Goal: Communication & Community: Share content

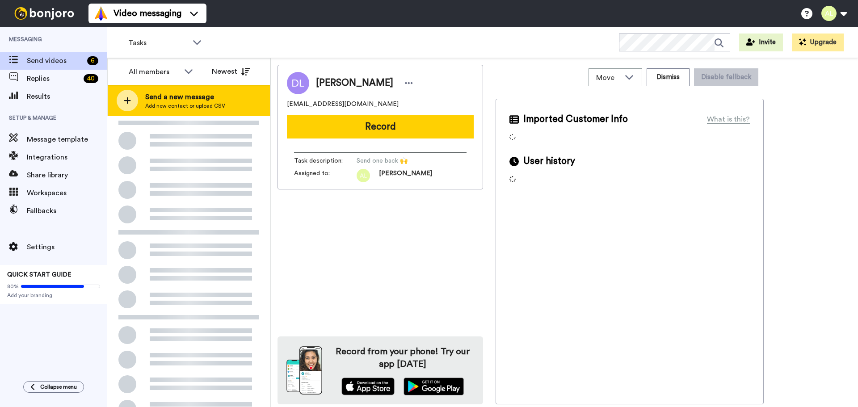
click at [151, 95] on span "Send a new message" at bounding box center [185, 97] width 80 height 11
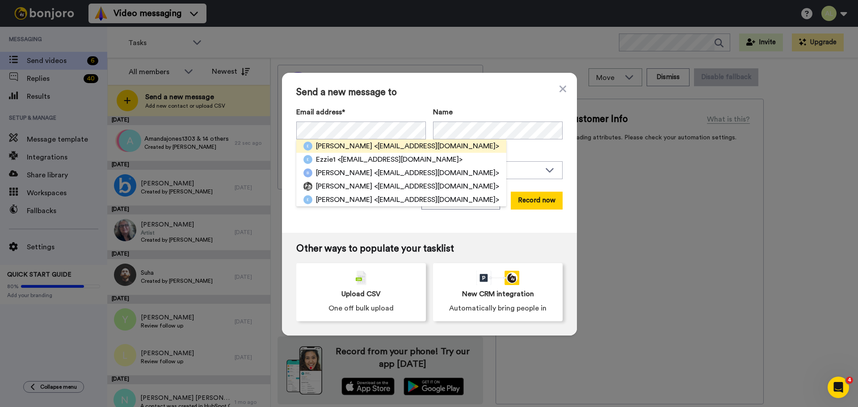
click at [374, 144] on span "<[EMAIL_ADDRESS][DOMAIN_NAME]>" at bounding box center [436, 146] width 125 height 11
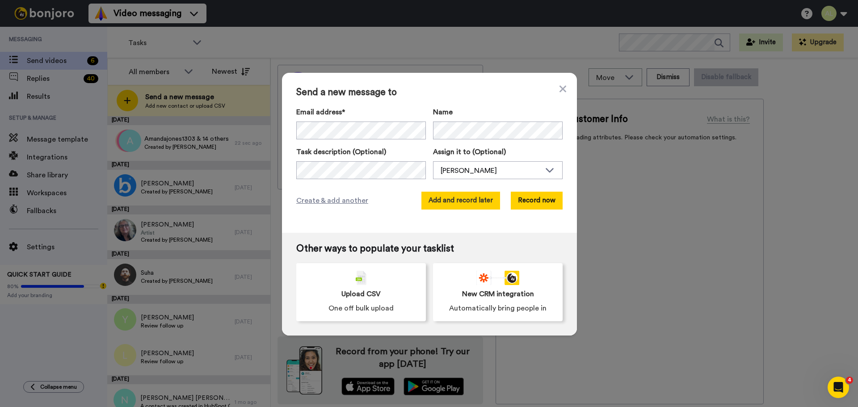
click at [446, 204] on button "Add and record later" at bounding box center [460, 201] width 79 height 18
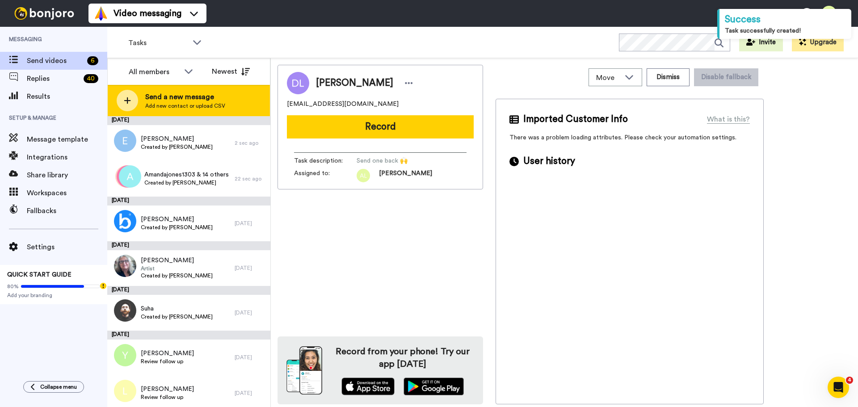
click at [172, 97] on span "Send a new message" at bounding box center [185, 97] width 80 height 11
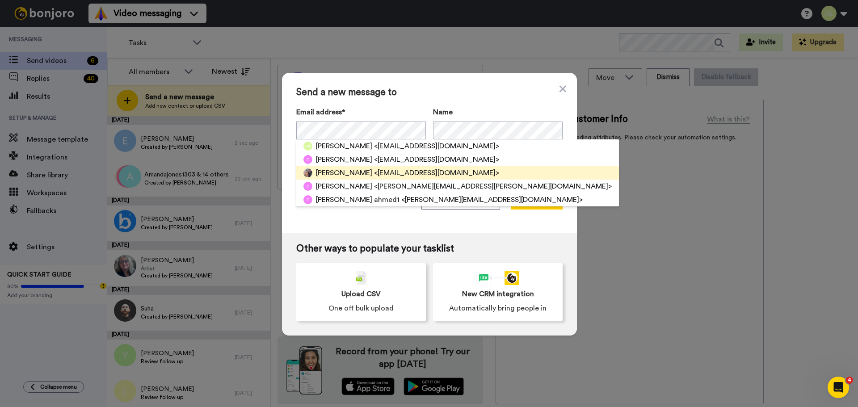
click at [341, 169] on span "[PERSON_NAME]" at bounding box center [344, 173] width 56 height 11
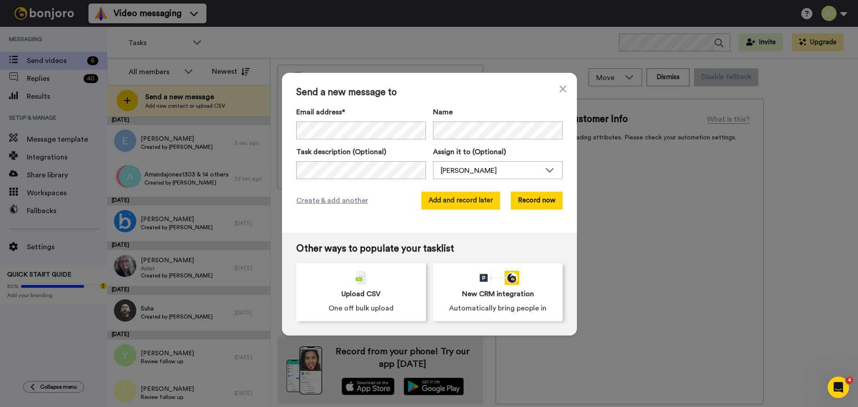
click at [471, 201] on button "Add and record later" at bounding box center [460, 201] width 79 height 18
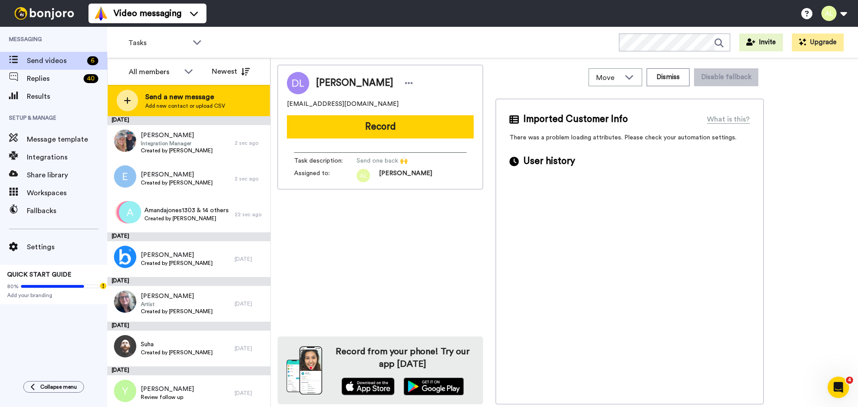
click at [203, 98] on span "Send a new message" at bounding box center [185, 97] width 80 height 11
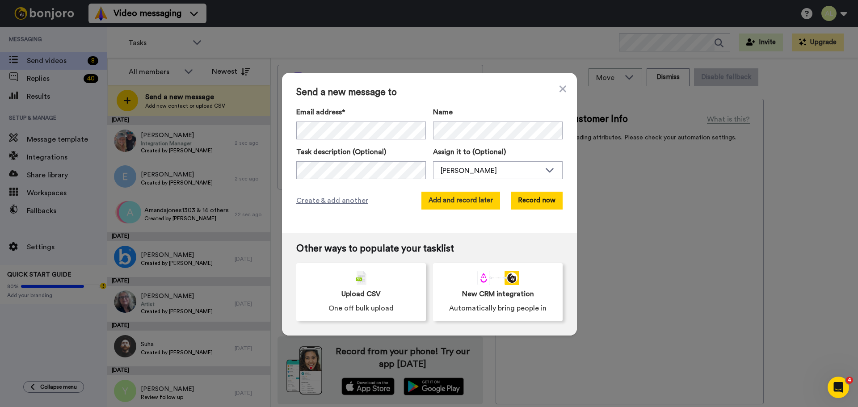
click at [449, 202] on button "Add and record later" at bounding box center [460, 201] width 79 height 18
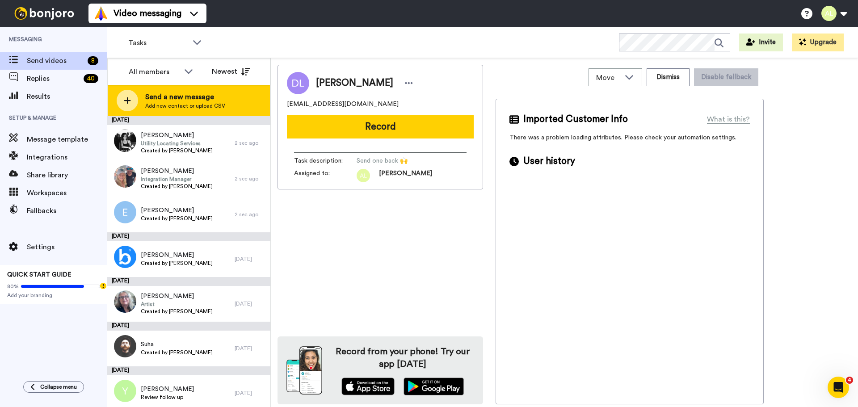
click at [175, 95] on span "Send a new message" at bounding box center [185, 97] width 80 height 11
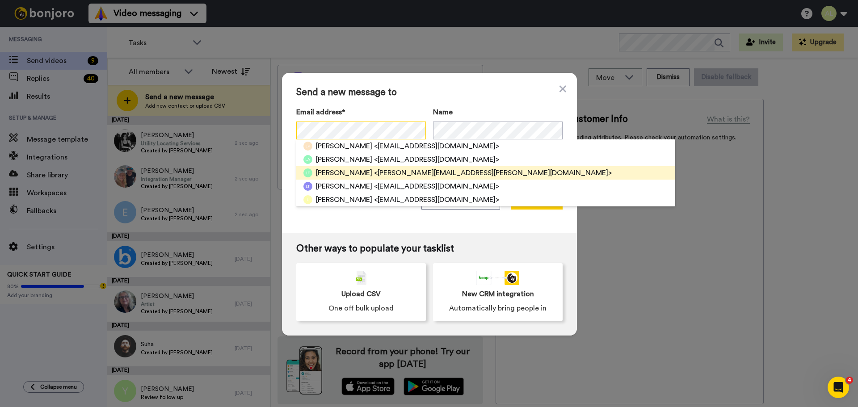
scroll to position [45, 0]
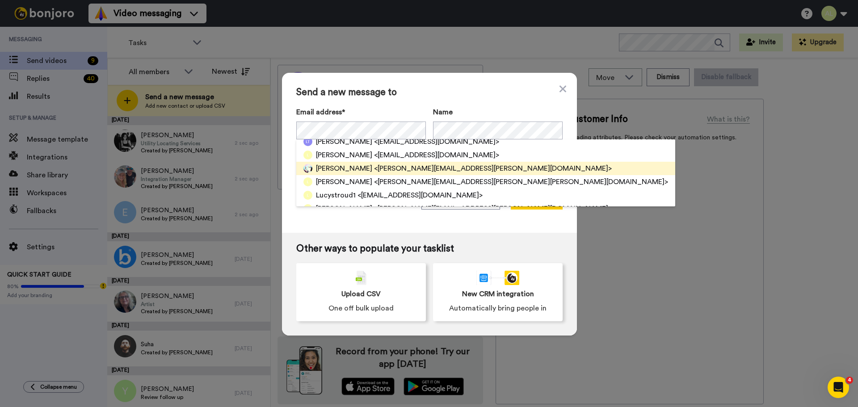
click at [383, 168] on span "<[PERSON_NAME][EMAIL_ADDRESS][PERSON_NAME][DOMAIN_NAME]>" at bounding box center [493, 168] width 238 height 11
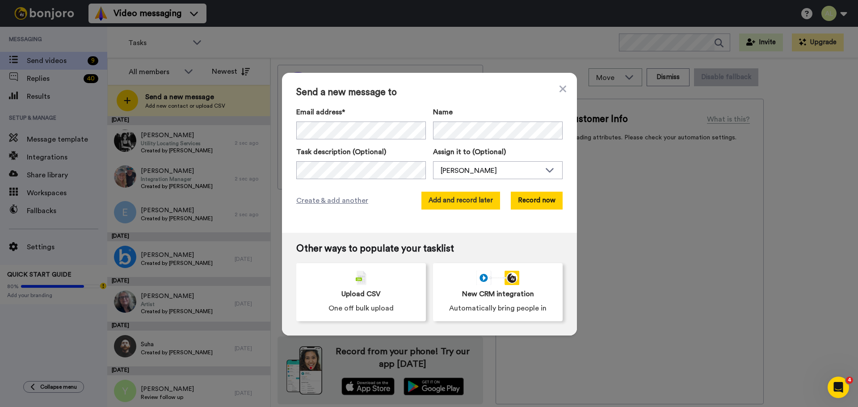
click at [457, 198] on button "Add and record later" at bounding box center [460, 201] width 79 height 18
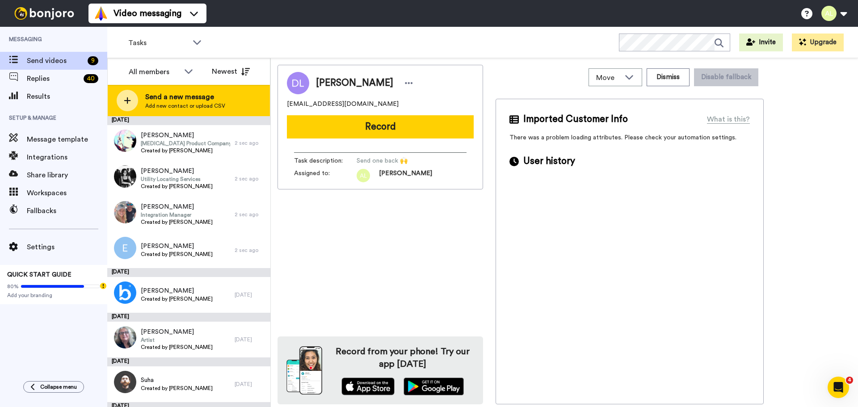
click at [173, 95] on span "Send a new message" at bounding box center [185, 97] width 80 height 11
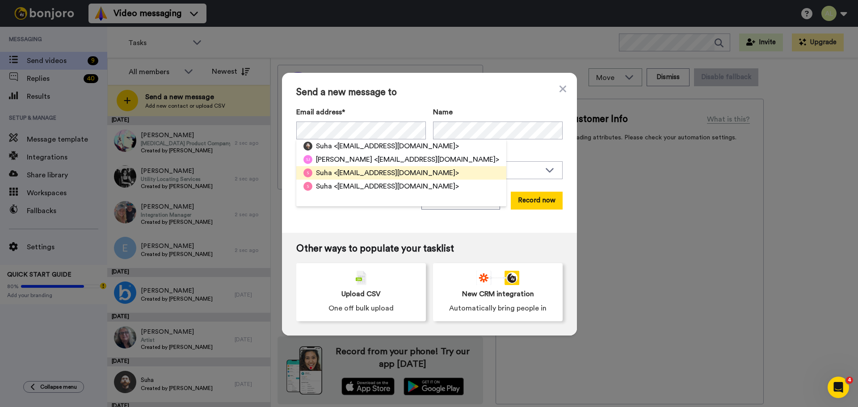
click at [348, 169] on span "<[EMAIL_ADDRESS][DOMAIN_NAME]>" at bounding box center [396, 173] width 125 height 11
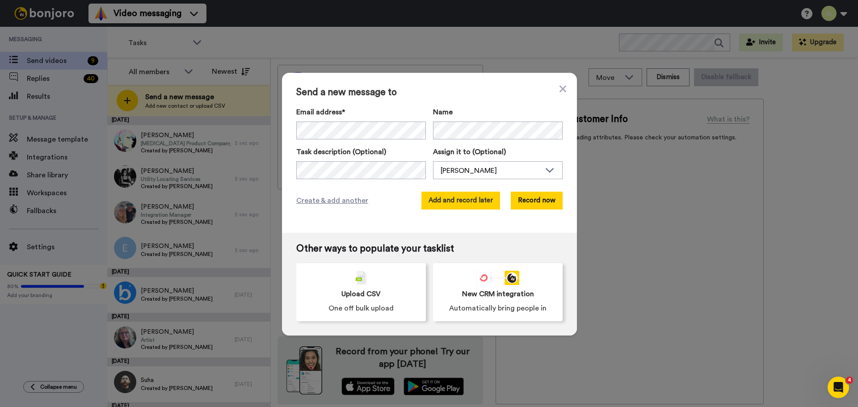
click at [465, 202] on button "Add and record later" at bounding box center [460, 201] width 79 height 18
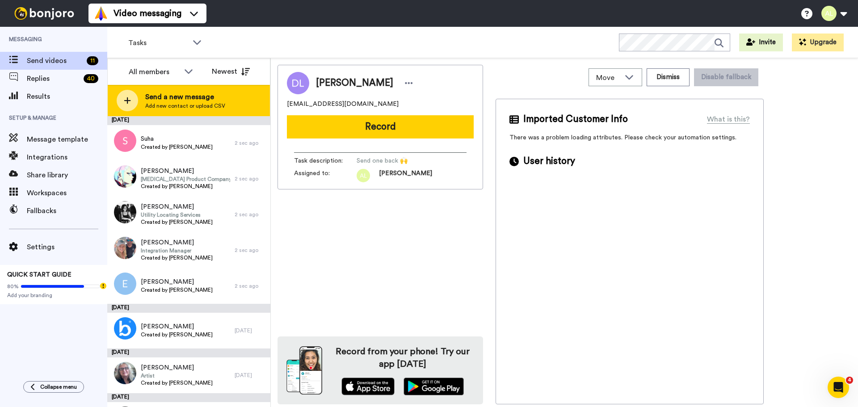
click at [201, 96] on span "Send a new message" at bounding box center [185, 97] width 80 height 11
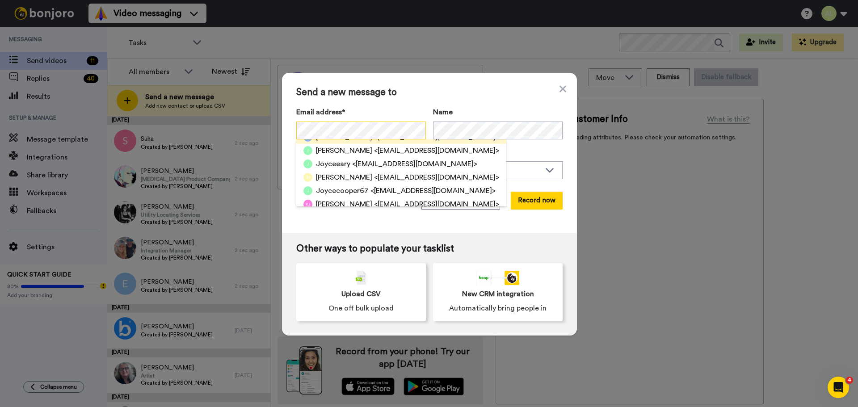
scroll to position [134, 0]
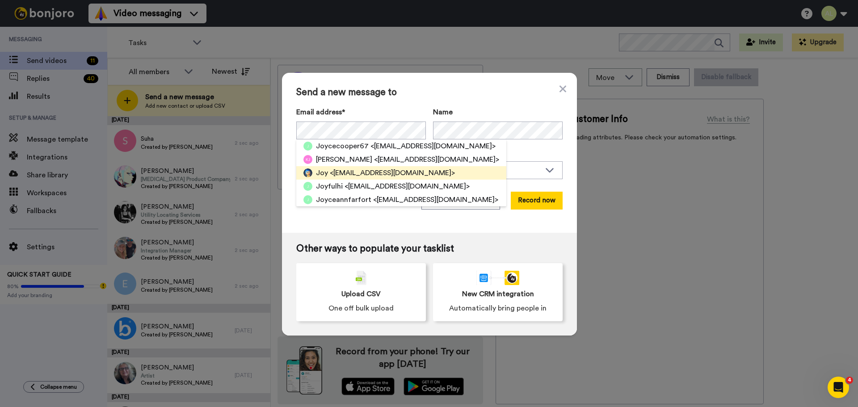
click at [353, 174] on span "<[EMAIL_ADDRESS][DOMAIN_NAME]>" at bounding box center [392, 173] width 125 height 11
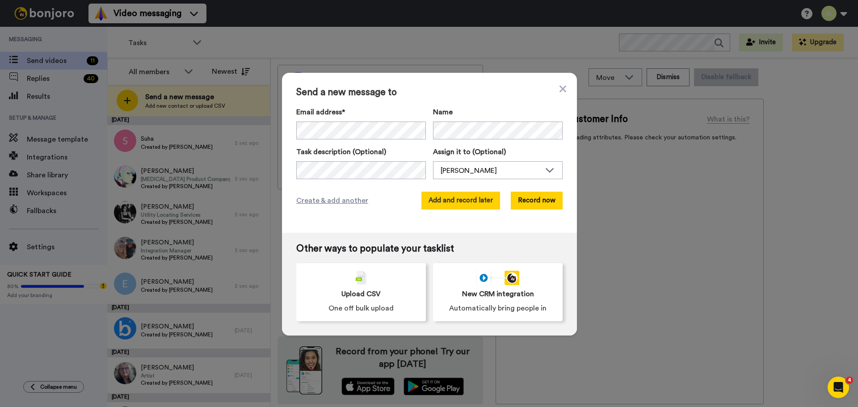
click at [465, 202] on button "Add and record later" at bounding box center [460, 201] width 79 height 18
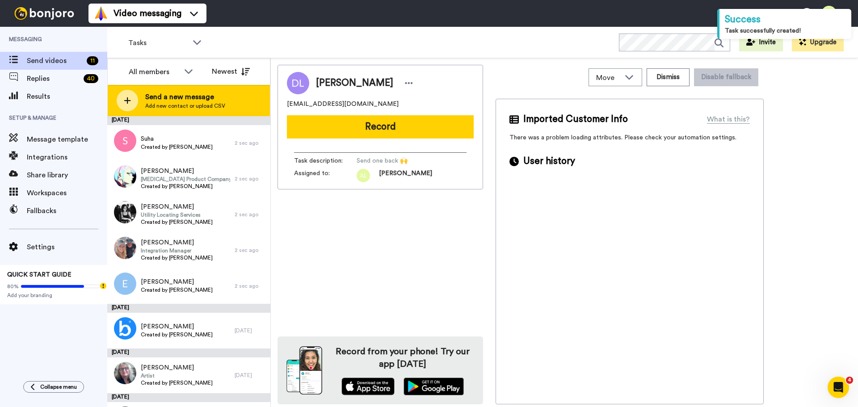
click at [167, 101] on span "Send a new message" at bounding box center [185, 97] width 80 height 11
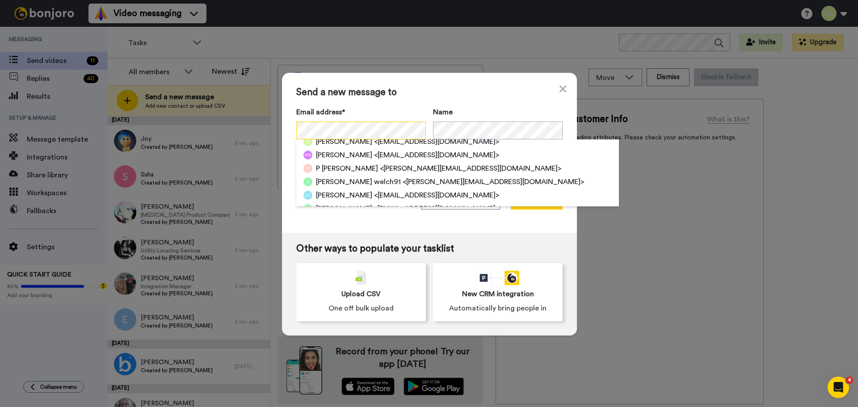
scroll to position [89, 0]
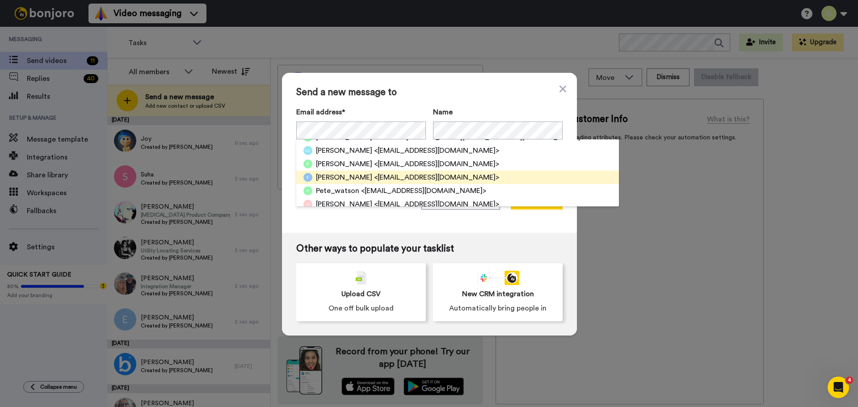
click at [374, 177] on span "<[EMAIL_ADDRESS][DOMAIN_NAME]>" at bounding box center [436, 177] width 125 height 11
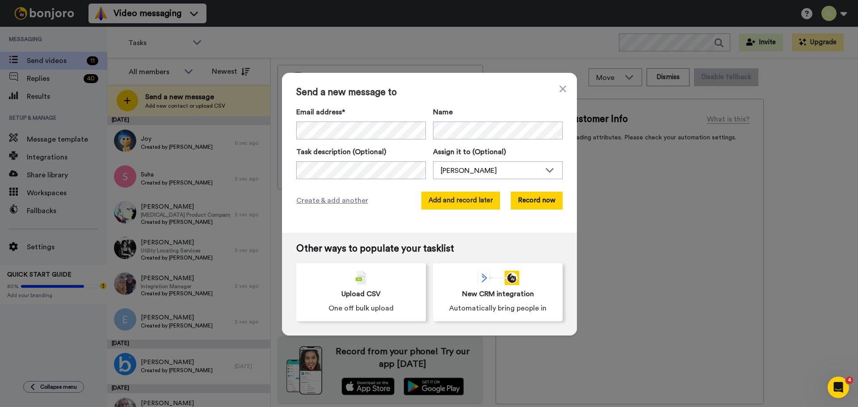
click at [464, 198] on button "Add and record later" at bounding box center [460, 201] width 79 height 18
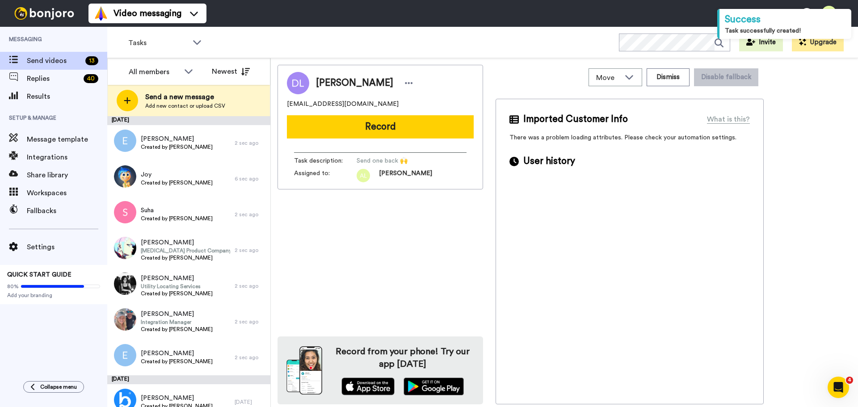
click at [175, 102] on span "Send a new message" at bounding box center [185, 97] width 80 height 11
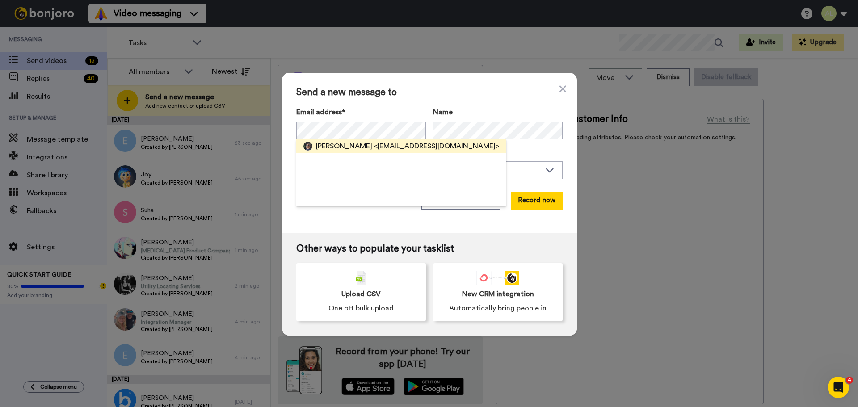
click at [376, 147] on span "<[EMAIL_ADDRESS][DOMAIN_NAME]>" at bounding box center [436, 146] width 125 height 11
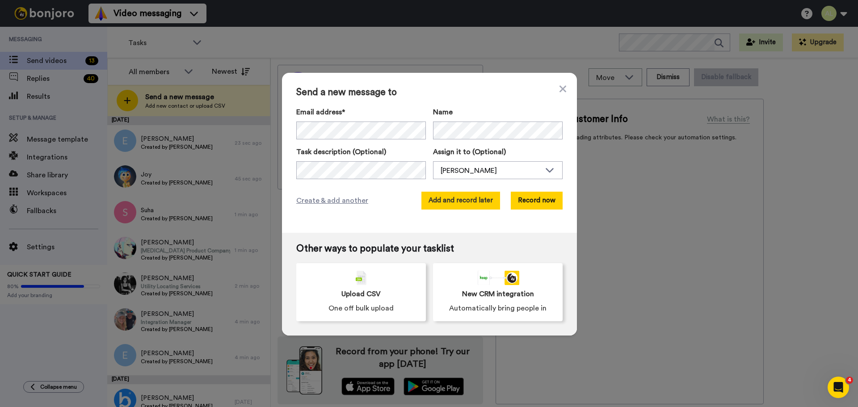
click at [464, 196] on button "Add and record later" at bounding box center [460, 201] width 79 height 18
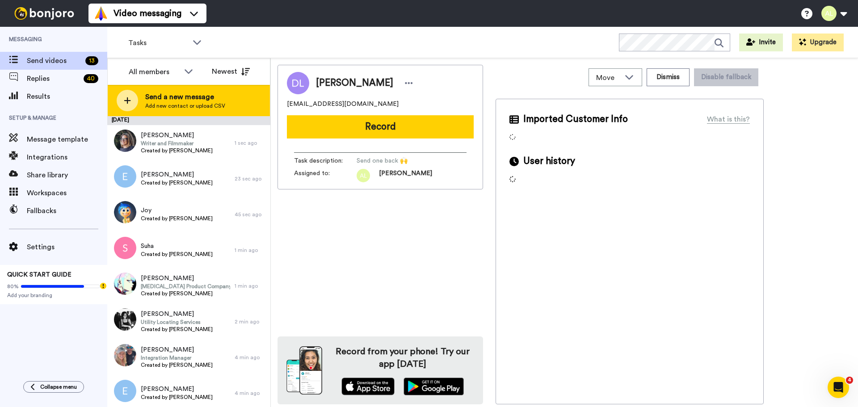
click at [197, 104] on span "Add new contact or upload CSV" at bounding box center [185, 105] width 80 height 7
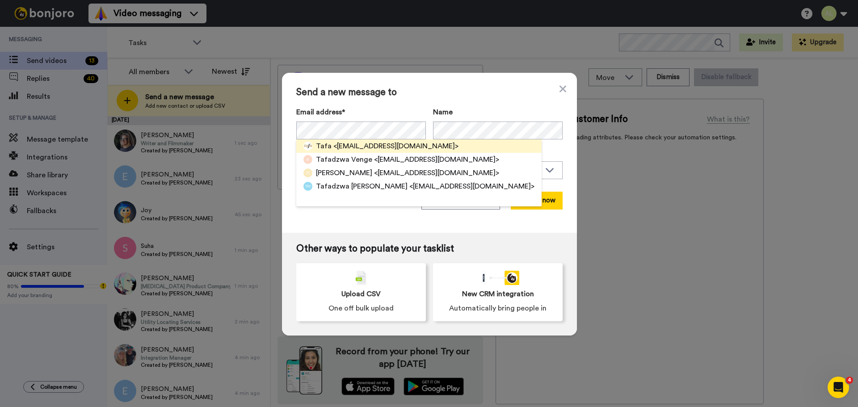
click at [345, 145] on span "<[EMAIL_ADDRESS][DOMAIN_NAME]>" at bounding box center [395, 146] width 125 height 11
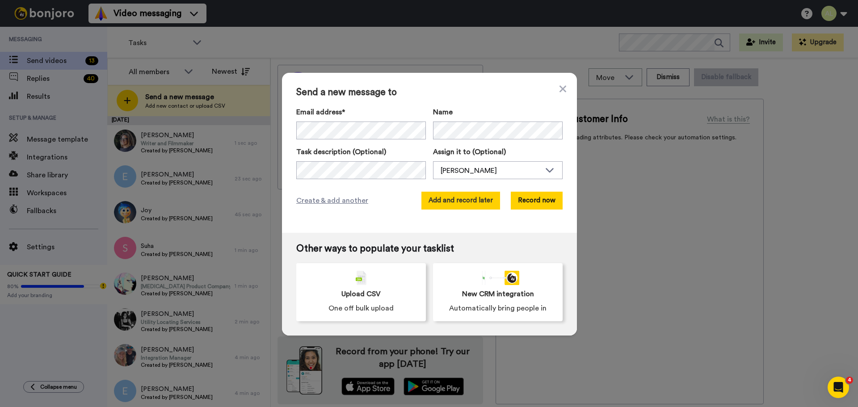
click at [471, 200] on button "Add and record later" at bounding box center [460, 201] width 79 height 18
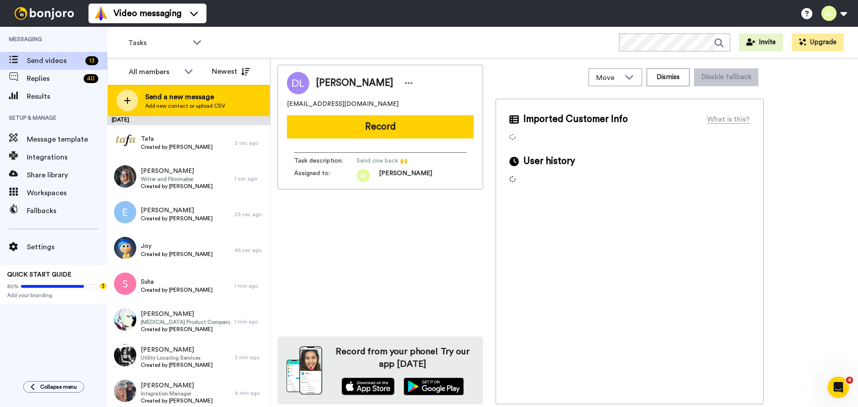
click at [187, 102] on div "Send a new message Add new contact or upload CSV" at bounding box center [185, 101] width 80 height 18
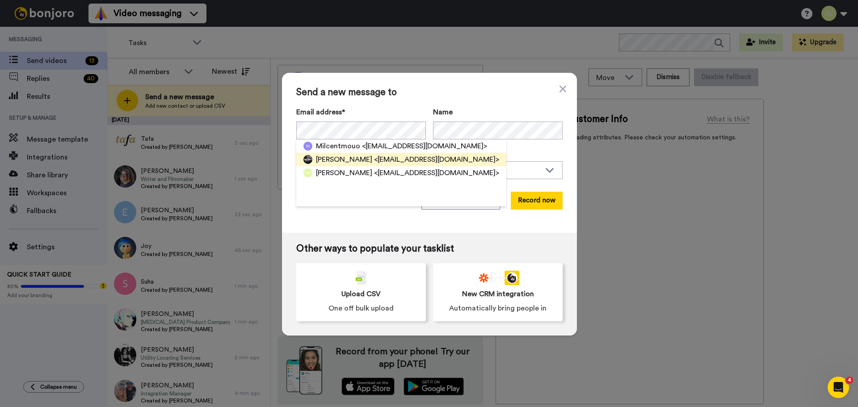
click at [374, 158] on span "<[EMAIL_ADDRESS][DOMAIN_NAME]>" at bounding box center [436, 159] width 125 height 11
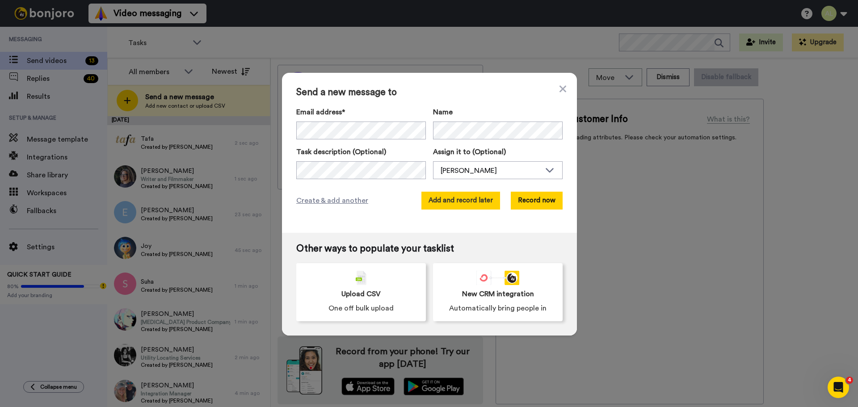
click at [459, 196] on button "Add and record later" at bounding box center [460, 201] width 79 height 18
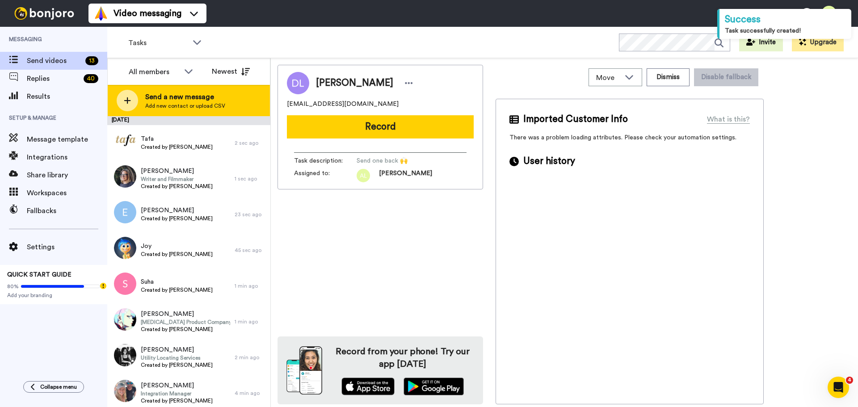
click at [181, 104] on span "Add new contact or upload CSV" at bounding box center [185, 105] width 80 height 7
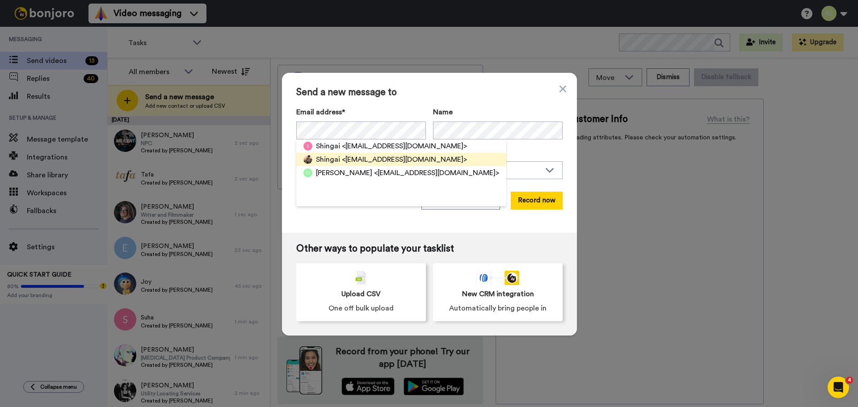
click at [380, 157] on span "<[EMAIL_ADDRESS][DOMAIN_NAME]>" at bounding box center [404, 159] width 125 height 11
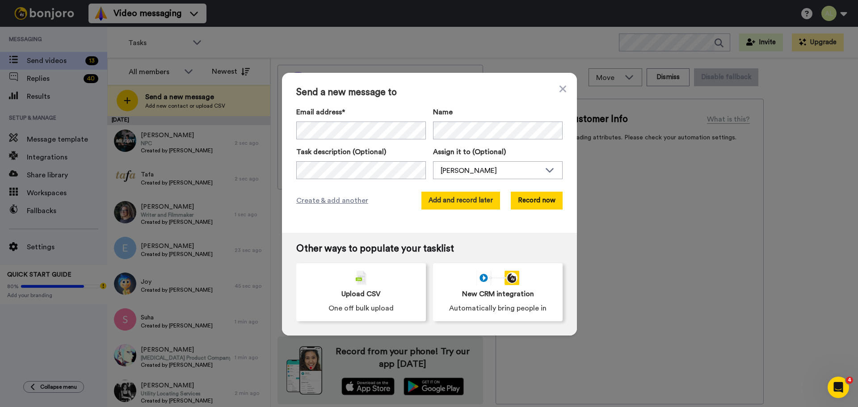
click at [462, 200] on button "Add and record later" at bounding box center [460, 201] width 79 height 18
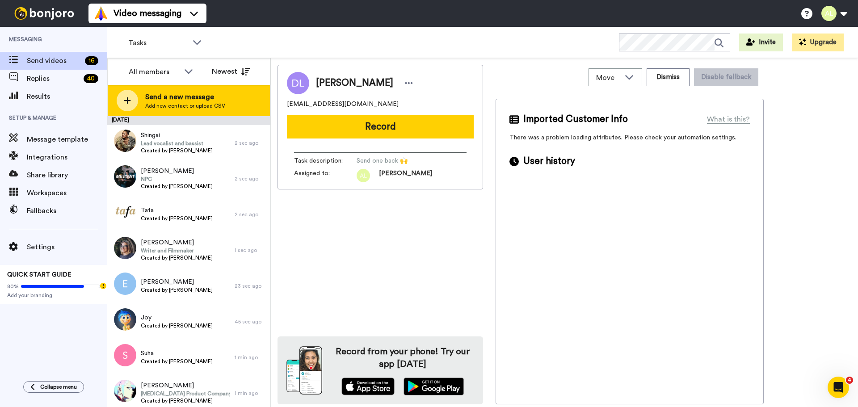
click at [168, 96] on span "Send a new message" at bounding box center [185, 97] width 80 height 11
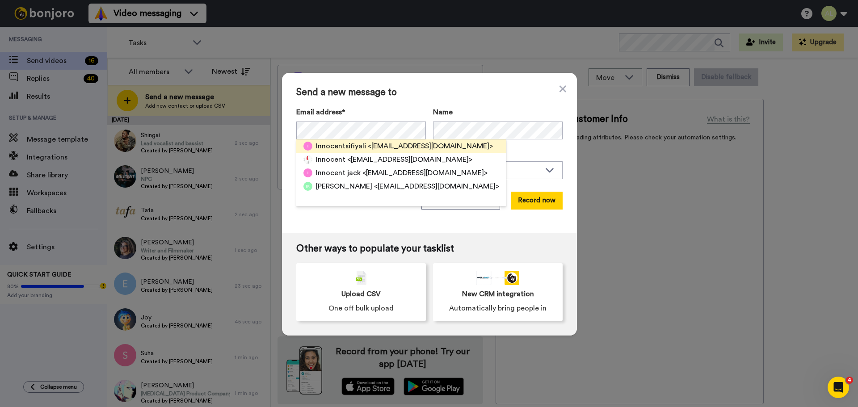
click at [358, 146] on span "Innocentsifiyali" at bounding box center [341, 146] width 50 height 11
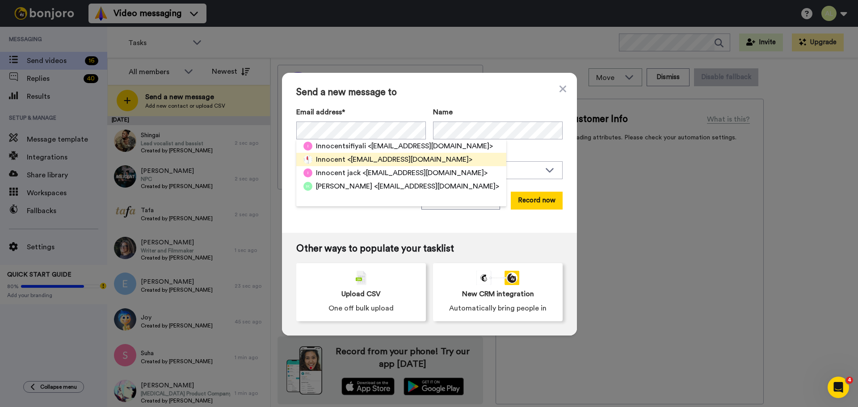
click at [367, 162] on span "<[EMAIL_ADDRESS][DOMAIN_NAME]>" at bounding box center [409, 159] width 125 height 11
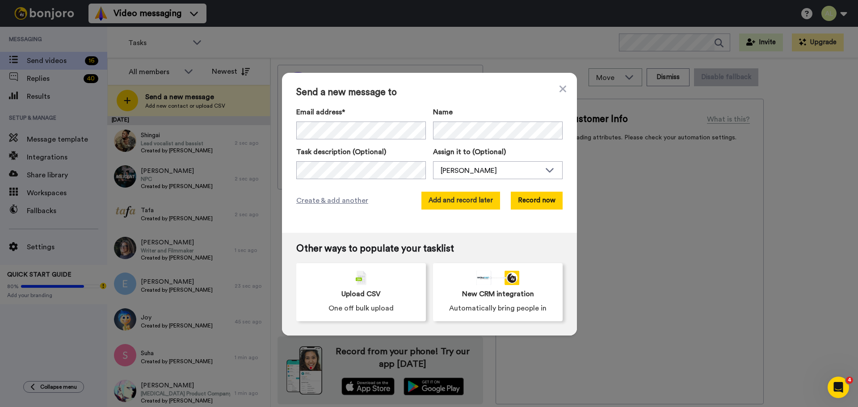
click at [458, 198] on button "Add and record later" at bounding box center [460, 201] width 79 height 18
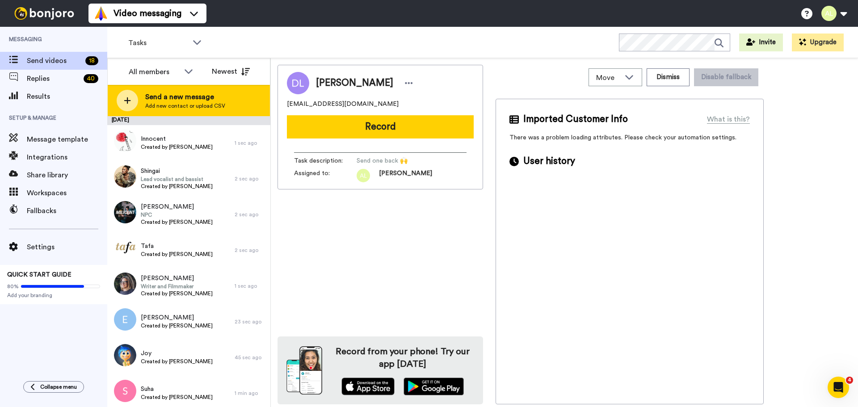
click at [178, 97] on span "Send a new message" at bounding box center [185, 97] width 80 height 11
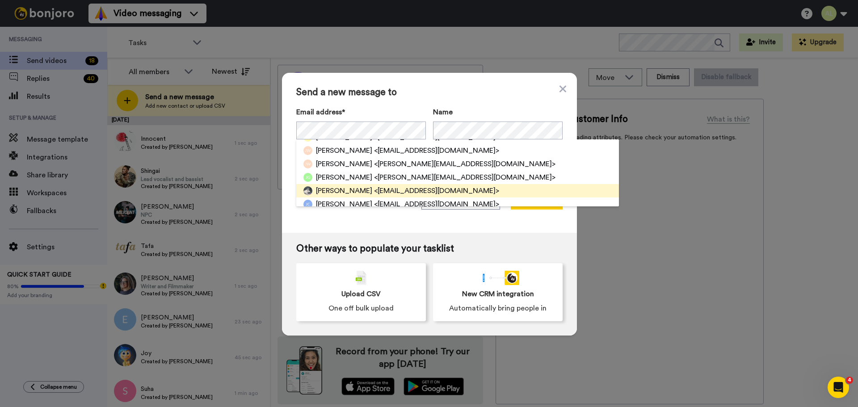
click at [382, 192] on span "<[EMAIL_ADDRESS][DOMAIN_NAME]>" at bounding box center [436, 190] width 125 height 11
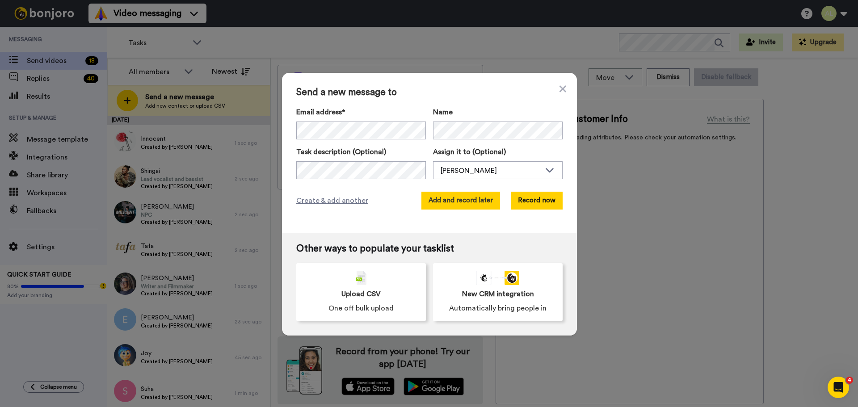
click at [454, 196] on button "Add and record later" at bounding box center [460, 201] width 79 height 18
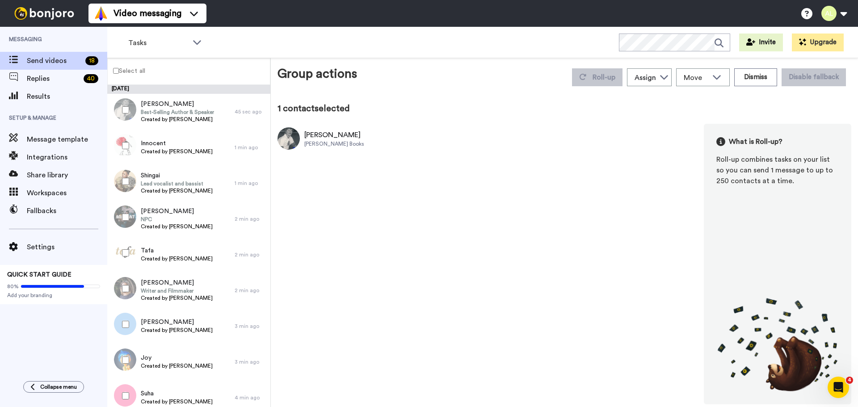
click at [123, 142] on div at bounding box center [124, 145] width 32 height 31
drag, startPoint x: 121, startPoint y: 179, endPoint x: 125, endPoint y: 185, distance: 7.6
click at [121, 179] on div at bounding box center [124, 181] width 32 height 31
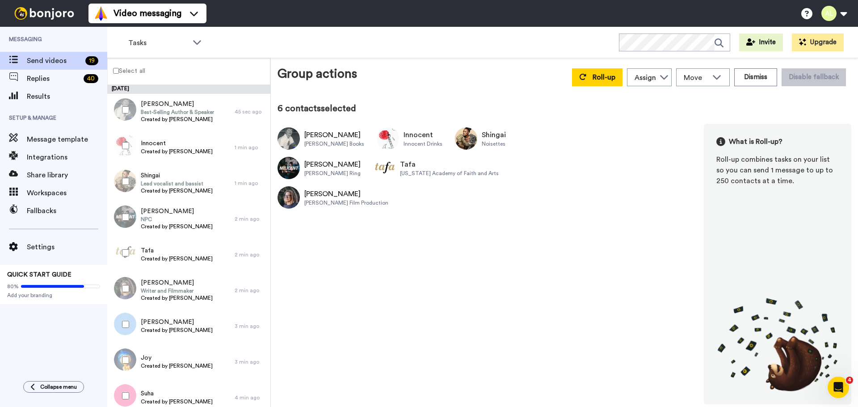
drag, startPoint x: 121, startPoint y: 323, endPoint x: 127, endPoint y: 334, distance: 12.8
click at [120, 323] on div at bounding box center [124, 324] width 32 height 31
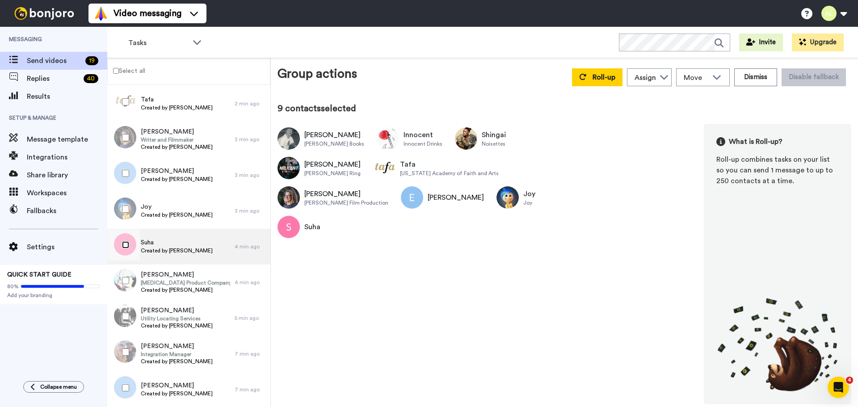
scroll to position [179, 0]
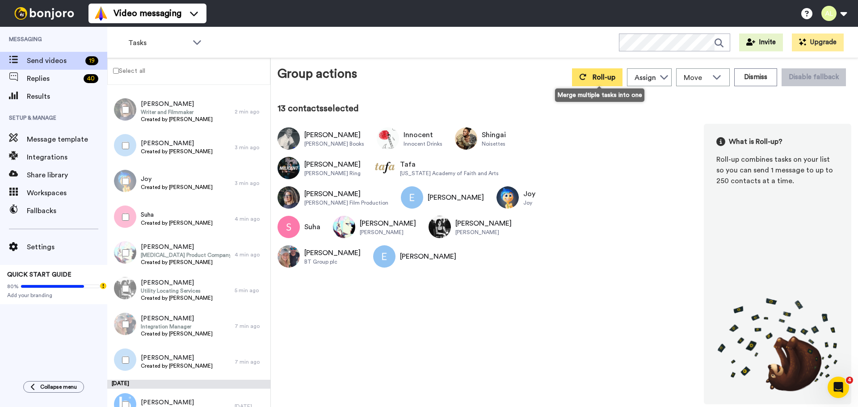
click at [598, 77] on span "Roll-up" at bounding box center [604, 77] width 23 height 7
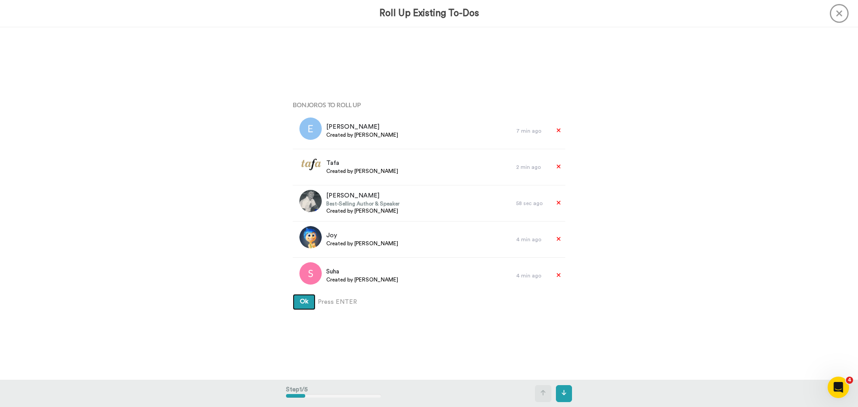
click at [300, 300] on span "Ok" at bounding box center [304, 302] width 8 height 6
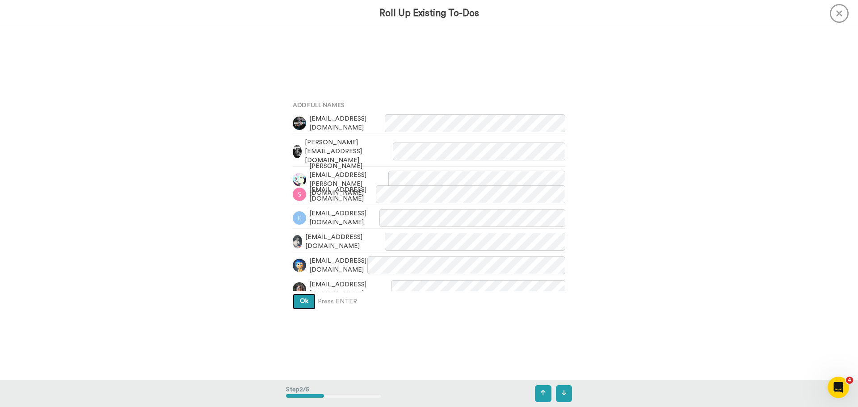
click at [300, 303] on span "Ok" at bounding box center [304, 301] width 8 height 6
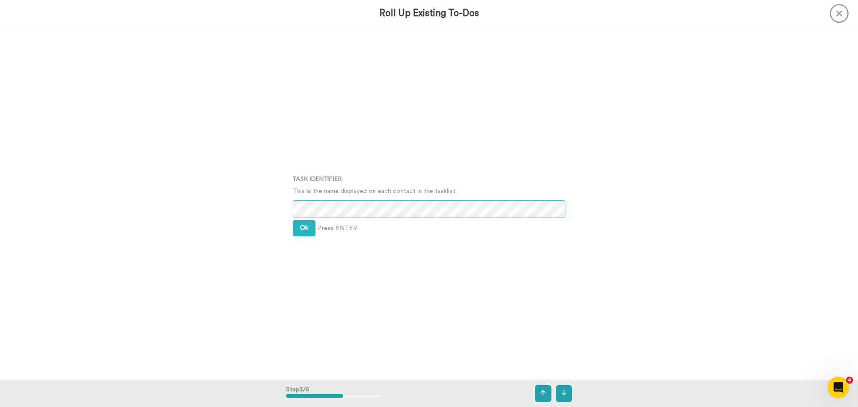
scroll to position [706, 0]
click at [300, 226] on span "Ok" at bounding box center [304, 227] width 8 height 6
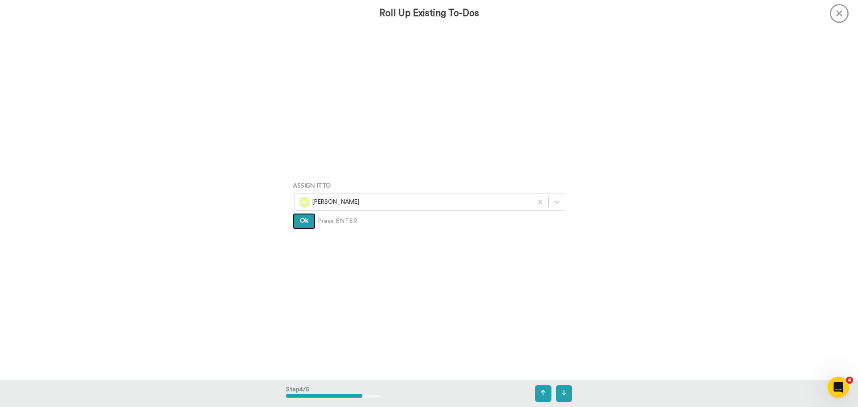
click at [300, 224] on button "Ok" at bounding box center [304, 221] width 23 height 16
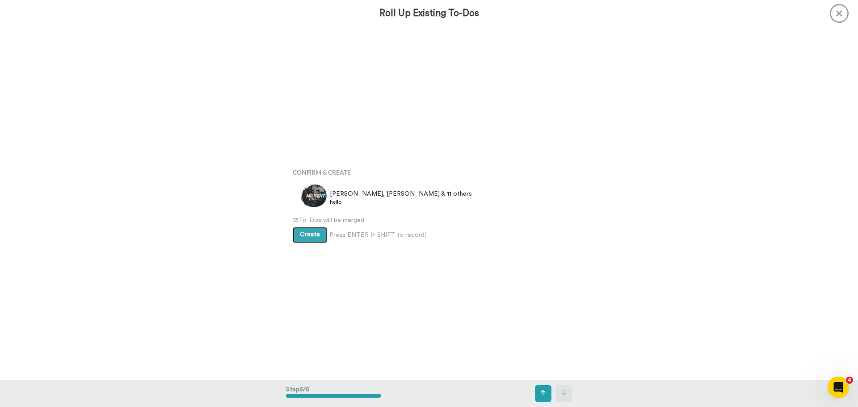
scroll to position [1411, 0]
click at [306, 233] on span "Create" at bounding box center [310, 234] width 20 height 6
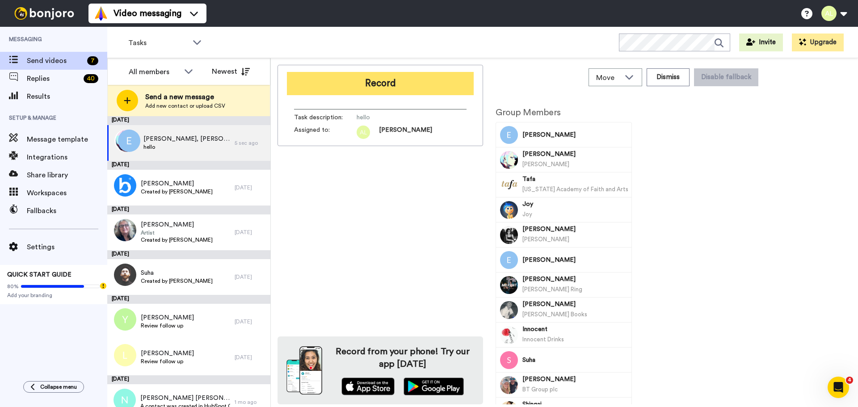
click at [384, 84] on button "Record" at bounding box center [380, 83] width 187 height 23
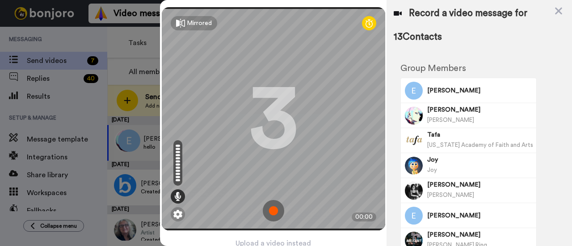
click at [268, 204] on img at bounding box center [273, 210] width 21 height 21
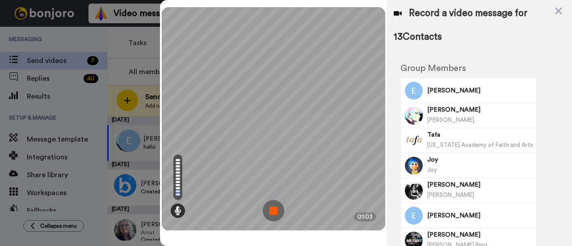
click at [276, 211] on img at bounding box center [273, 210] width 21 height 21
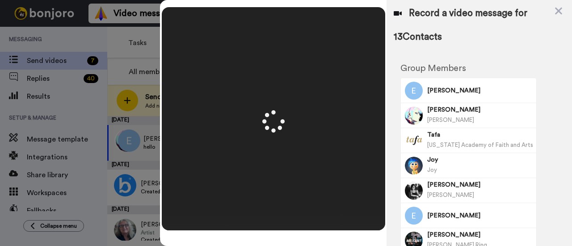
click at [391, 235] on div "Record a video message for 13 Contacts Group Members Ezra Lucy Lucy Tafa Texas …" at bounding box center [479, 210] width 185 height 420
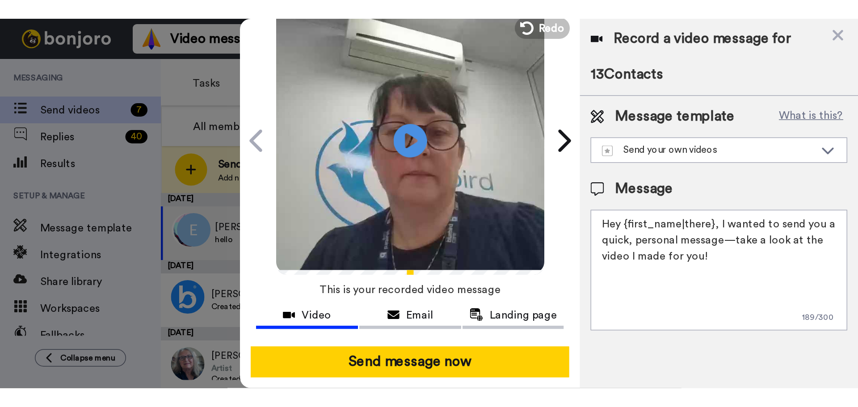
scroll to position [46, 0]
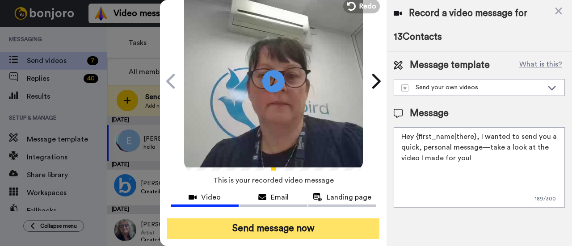
click at [293, 219] on button "Send message now" at bounding box center [273, 229] width 212 height 21
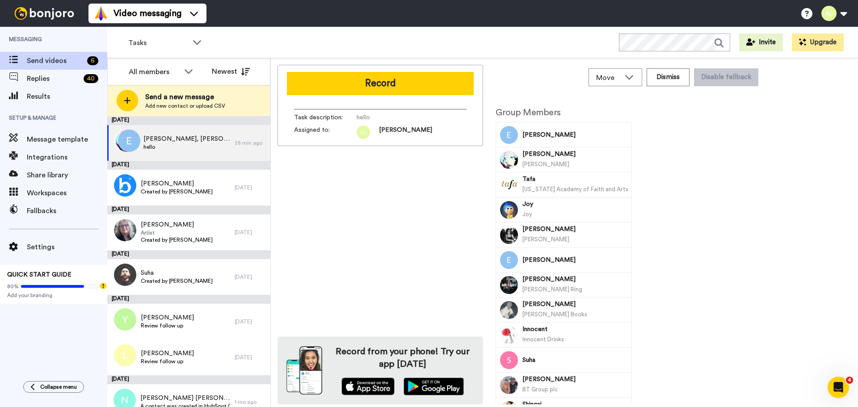
scroll to position [0, 0]
